Goal: Task Accomplishment & Management: Manage account settings

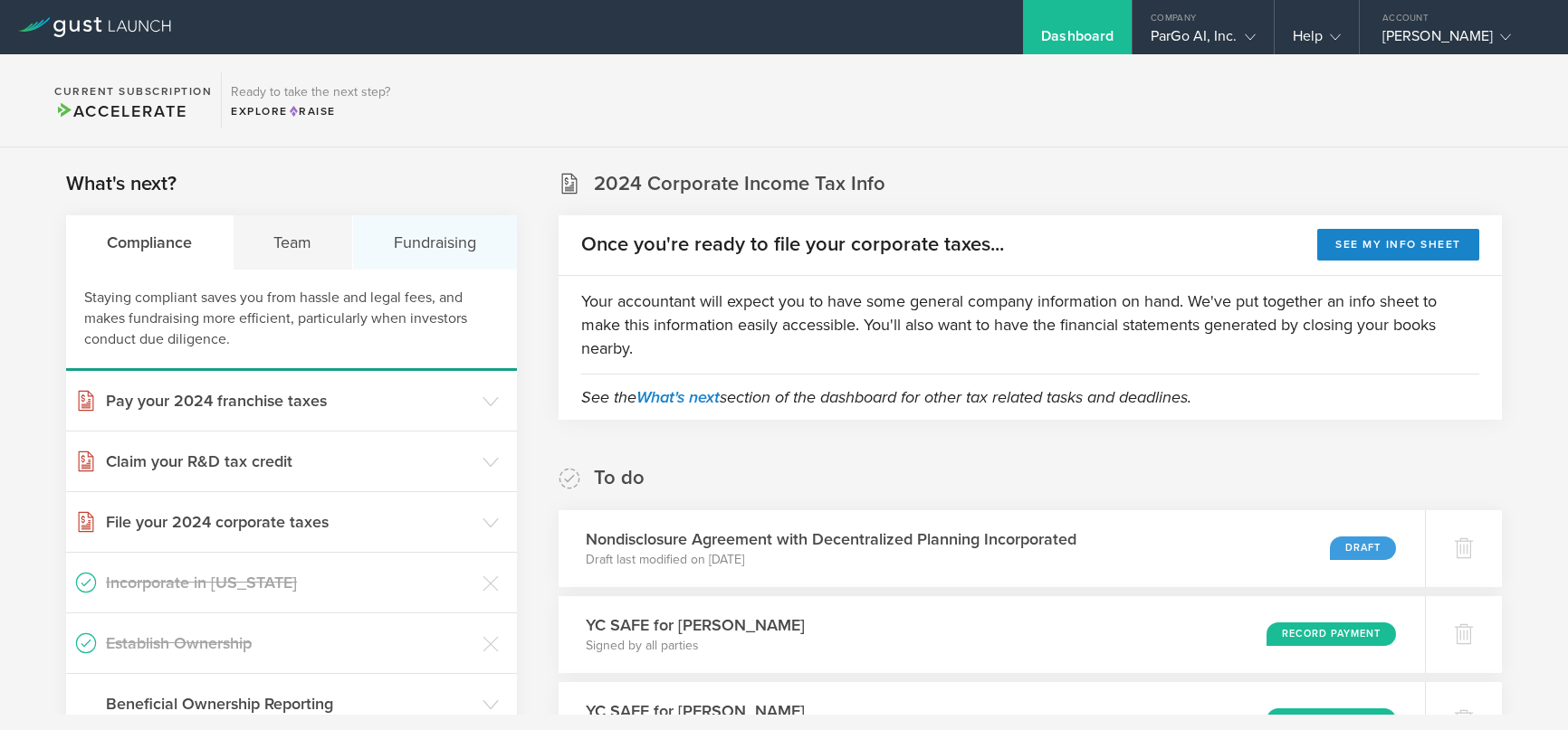
click at [409, 241] on div "Fundraising" at bounding box center [435, 243] width 164 height 55
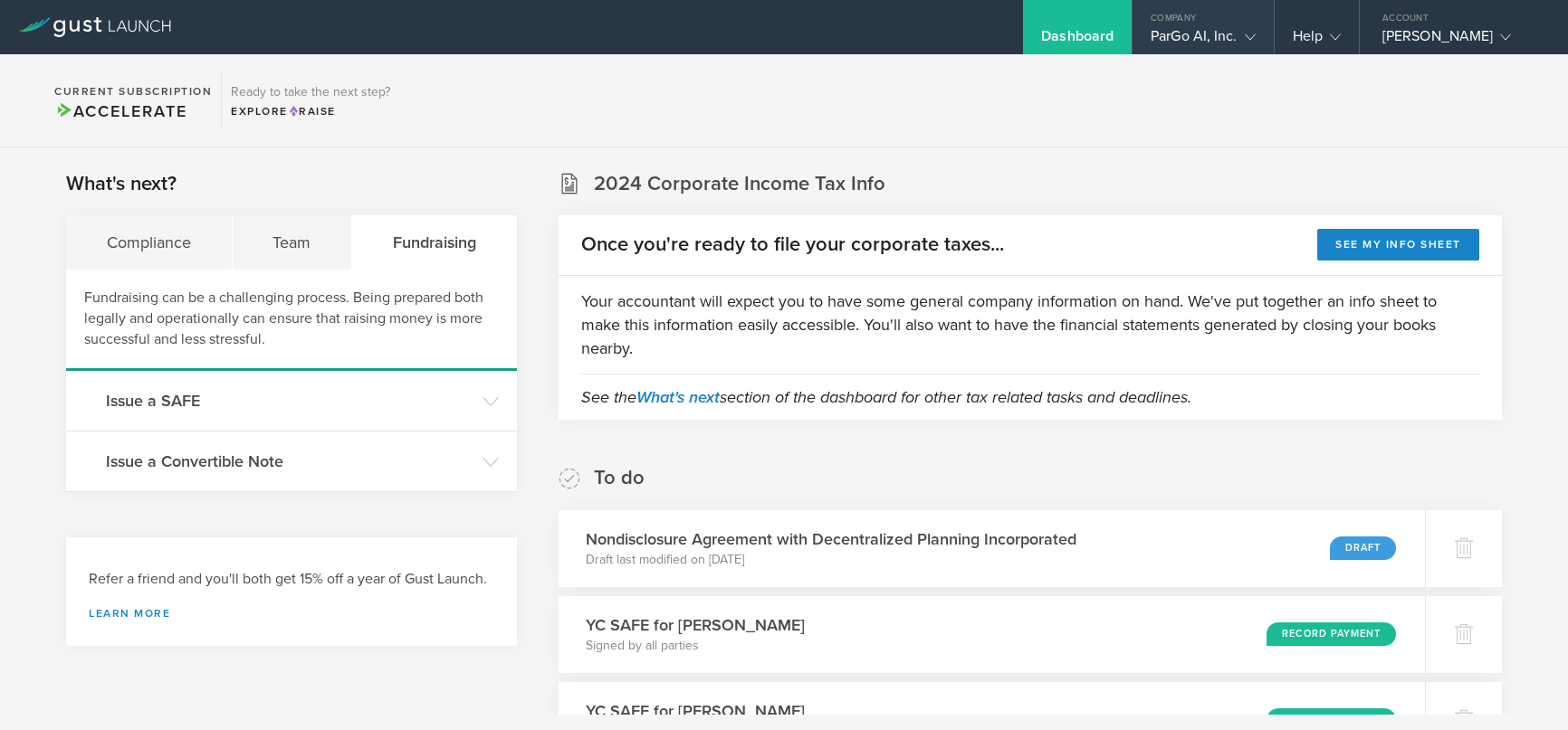
click at [1245, 41] on icon at bounding box center [1250, 37] width 11 height 11
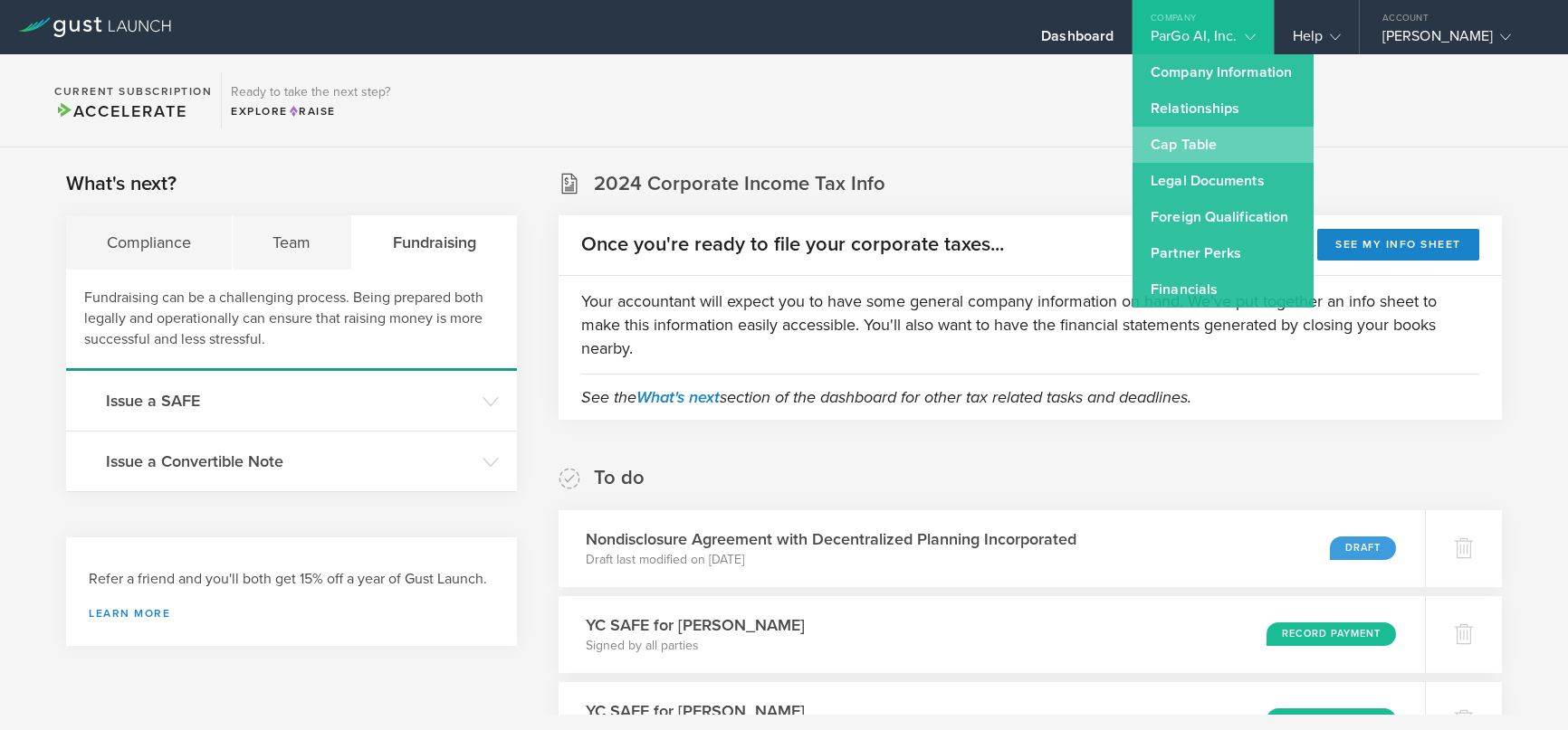
click at [1184, 155] on link "Cap Table" at bounding box center [1224, 144] width 181 height 36
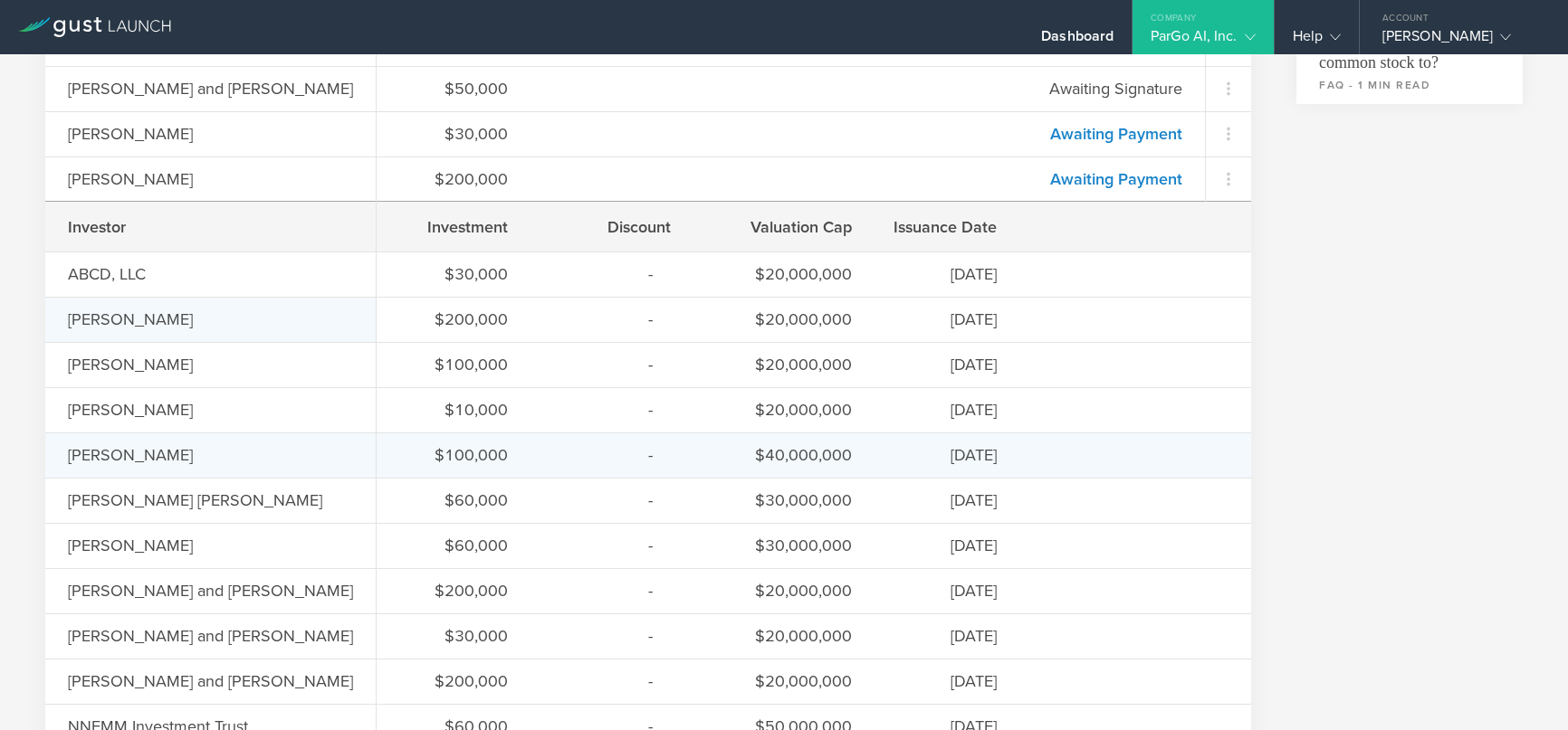
scroll to position [821, 0]
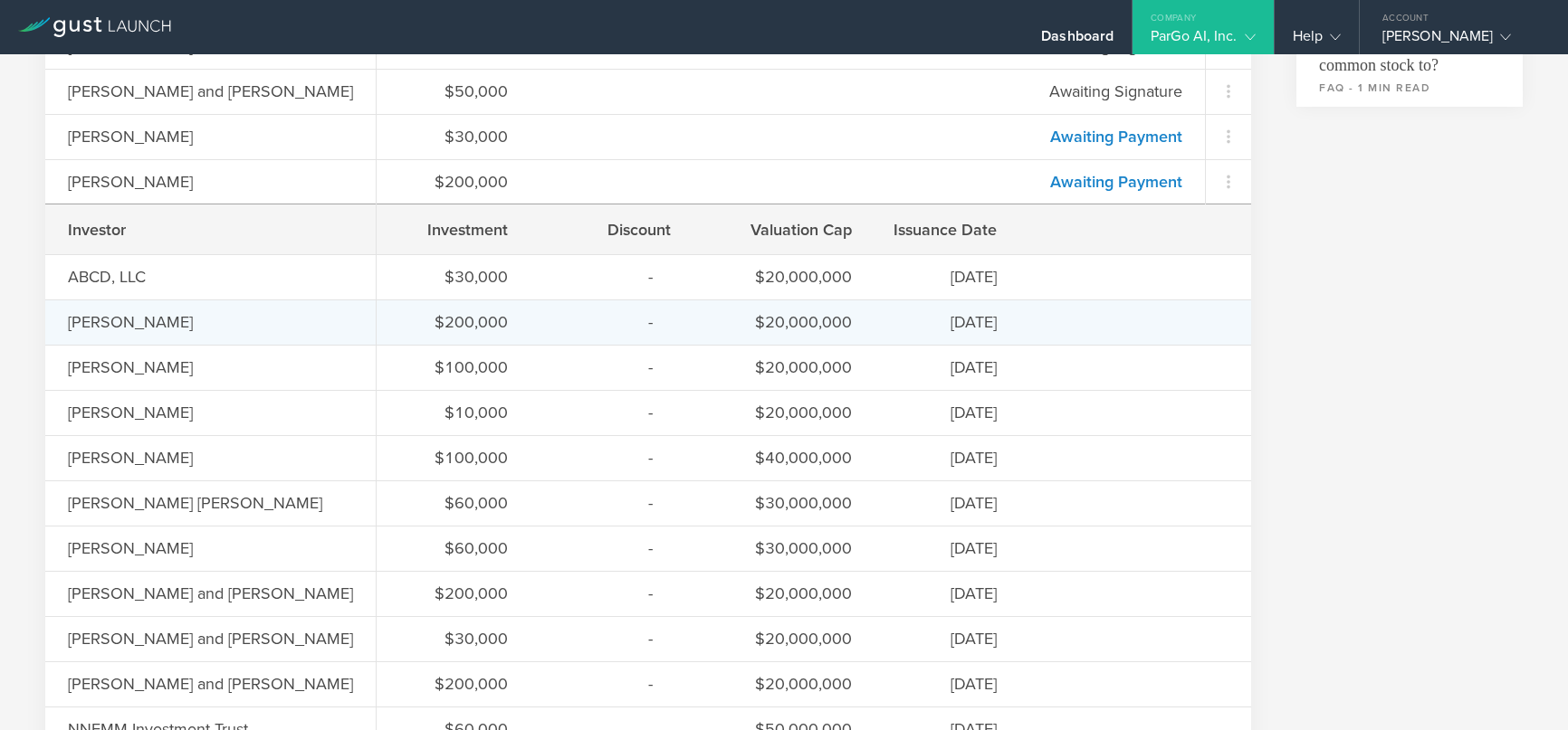
click at [182, 304] on div "[PERSON_NAME]" at bounding box center [211, 322] width 330 height 46
click at [108, 305] on div "[PERSON_NAME]" at bounding box center [211, 322] width 330 height 46
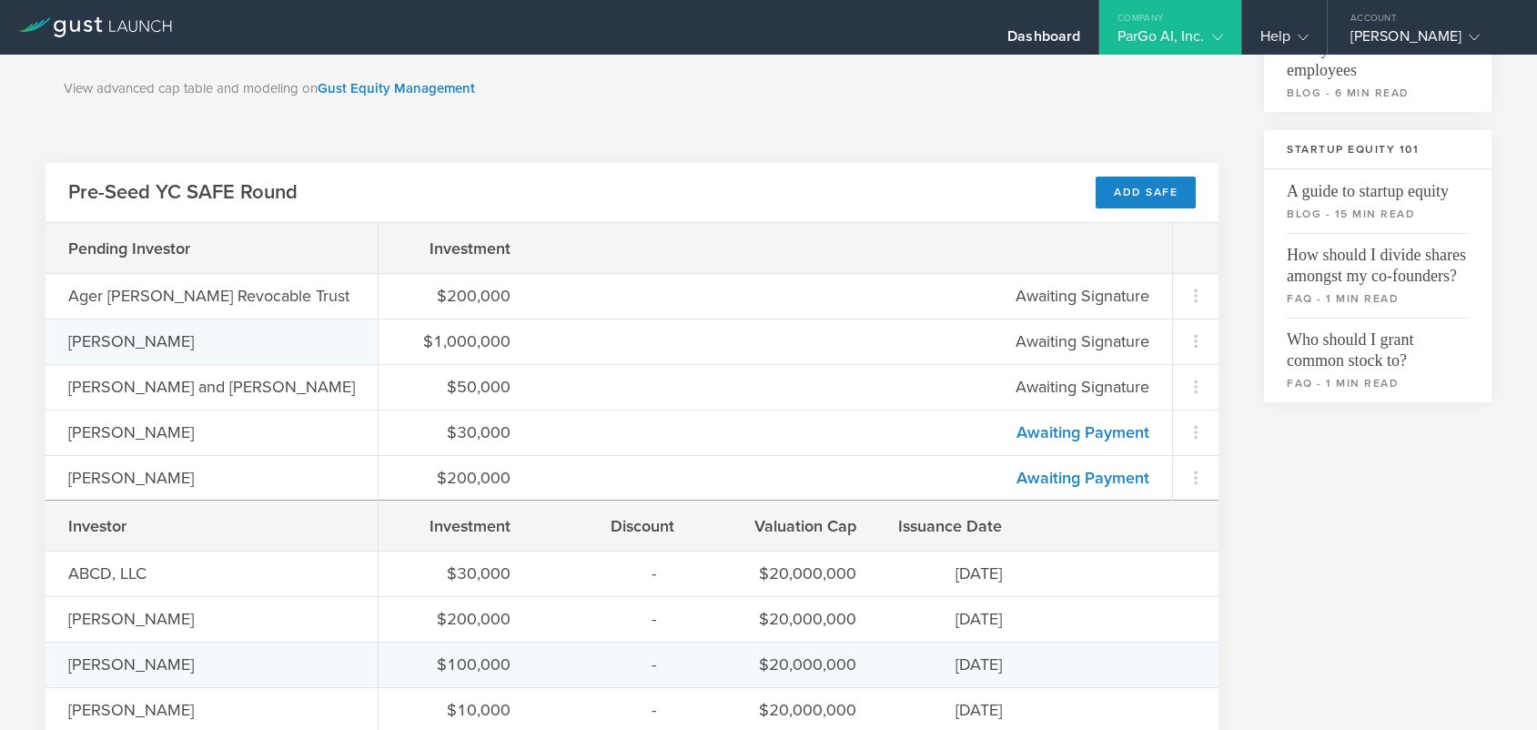
scroll to position [529, 0]
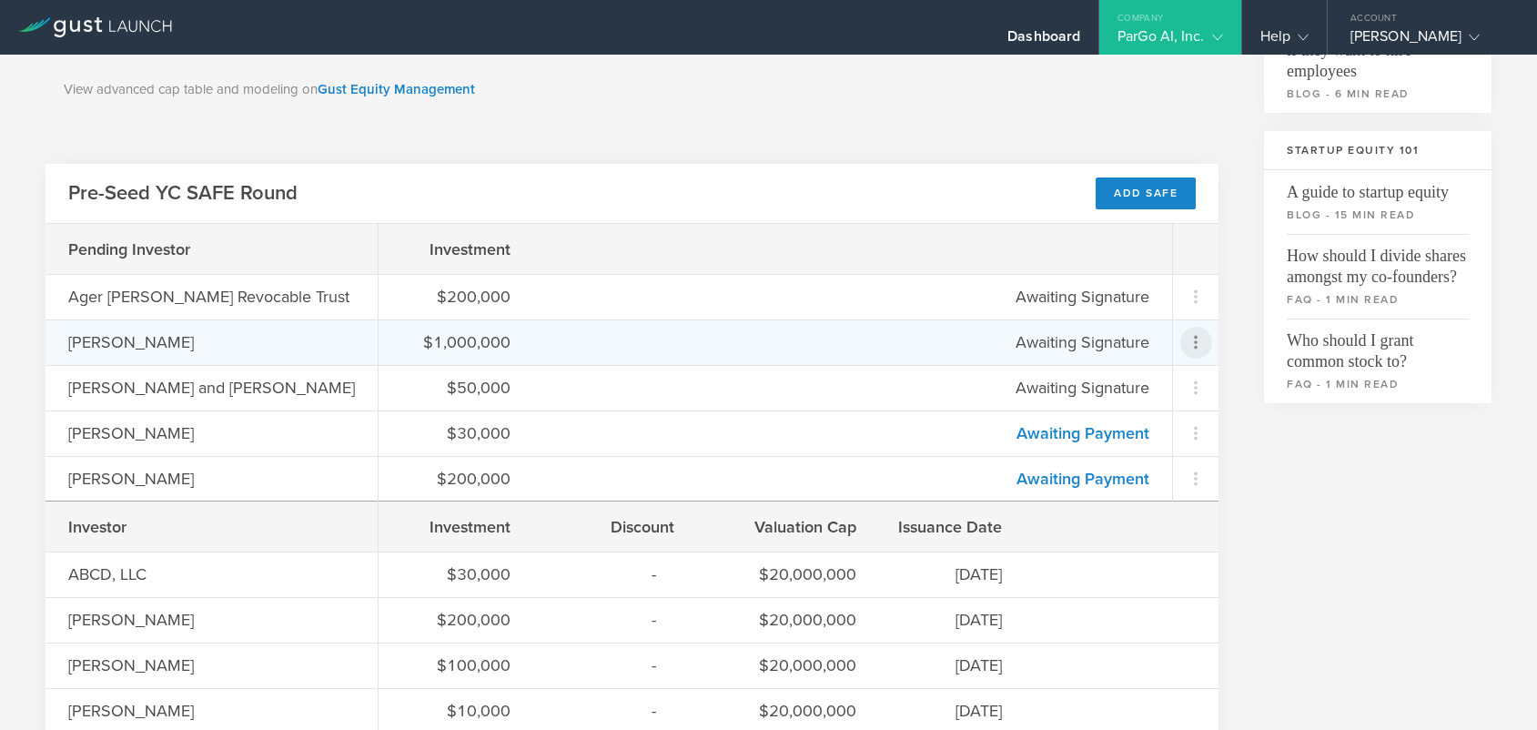
click at [1201, 349] on icon at bounding box center [1196, 342] width 22 height 22
click at [1168, 421] on div "Cancel this SAFE" at bounding box center [1152, 425] width 111 height 21
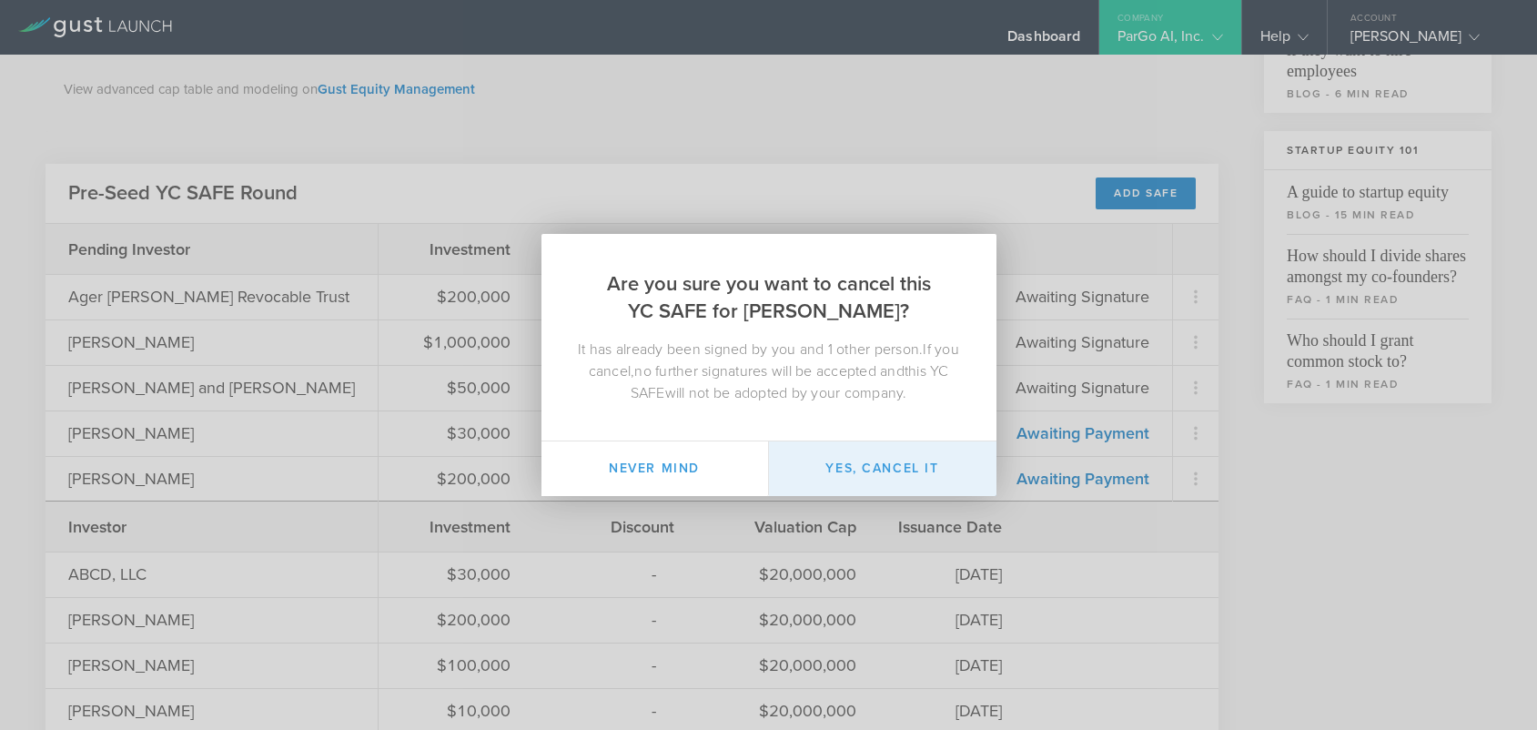
click at [902, 475] on button "Yes, cancel it" at bounding box center [883, 468] width 228 height 55
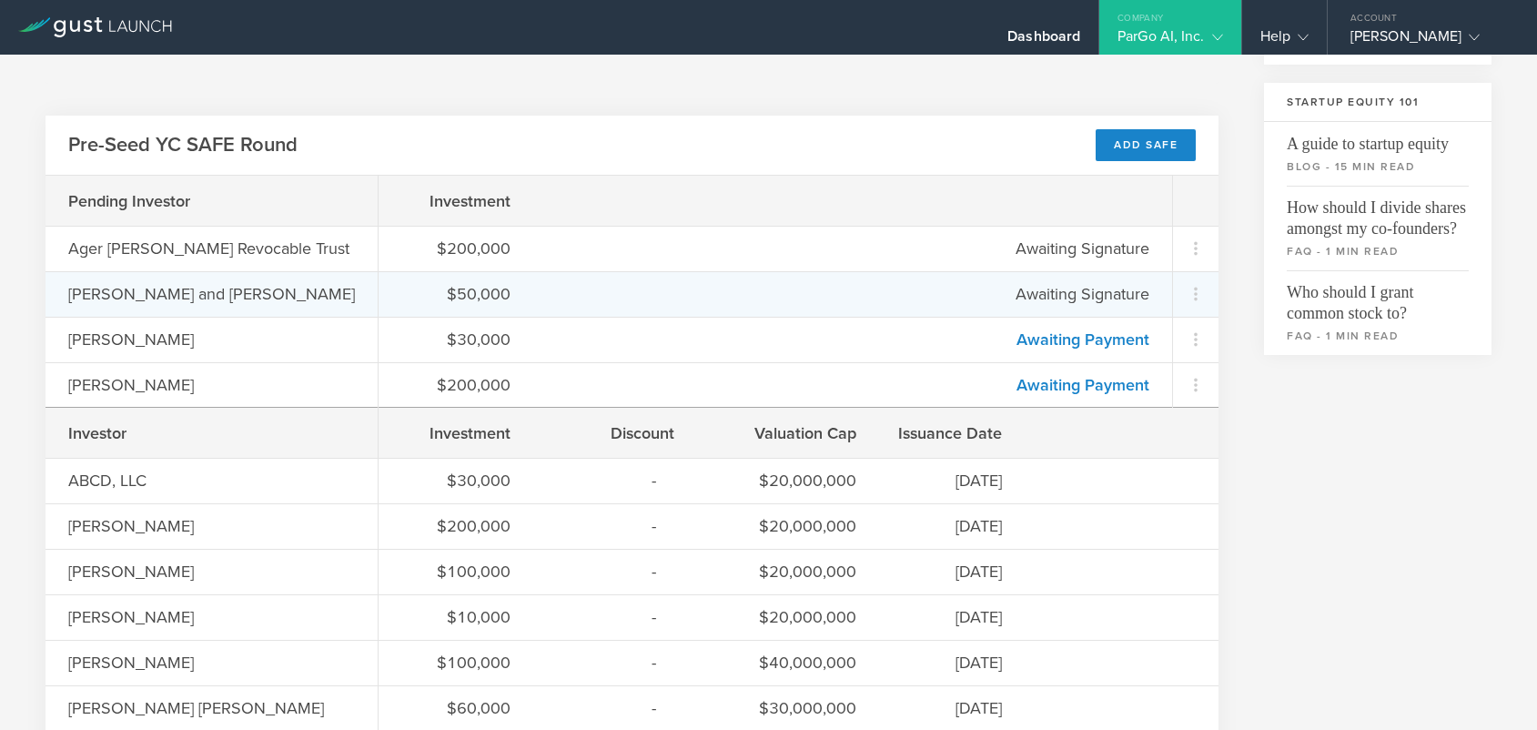
scroll to position [579, 0]
click at [1208, 288] on icon at bounding box center [1196, 293] width 32 height 32
click at [1307, 437] on md-backdrop at bounding box center [768, 365] width 1537 height 730
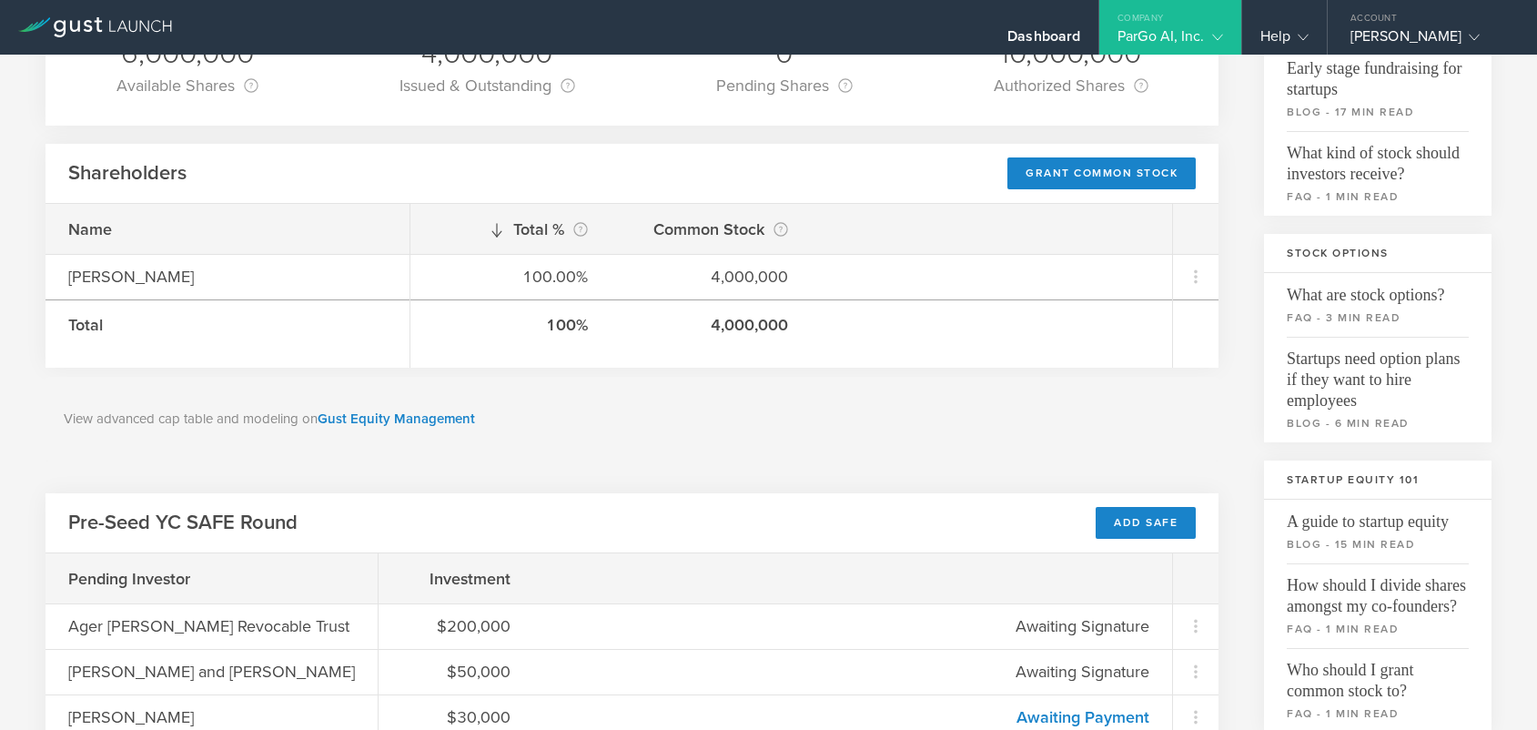
scroll to position [258, 0]
